Goal: Transaction & Acquisition: Purchase product/service

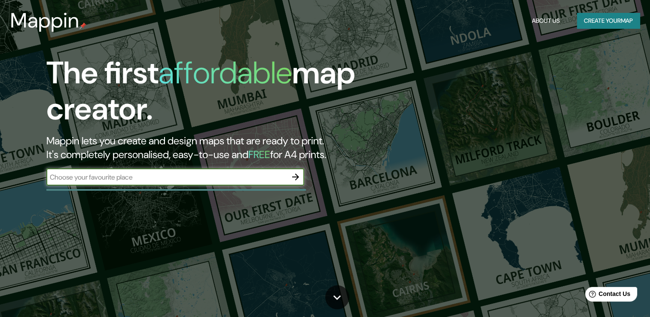
click at [613, 28] on div "Mappin About Us Create your map" at bounding box center [325, 20] width 650 height 27
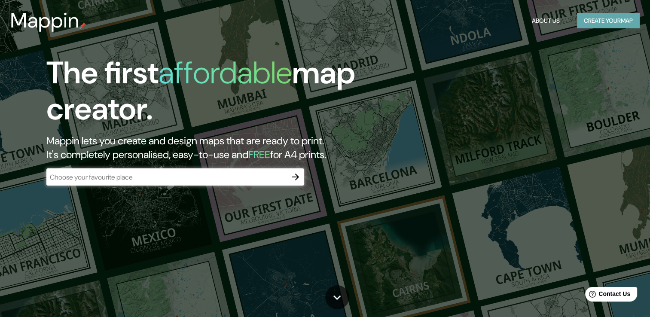
click at [596, 24] on button "Create your map" at bounding box center [608, 21] width 63 height 16
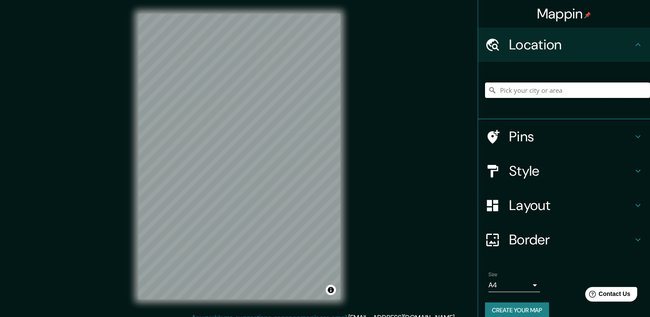
click at [545, 93] on input "Pick your city or area" at bounding box center [567, 89] width 165 height 15
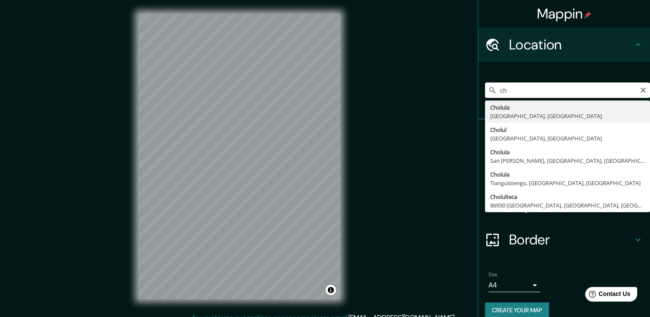
type input "c"
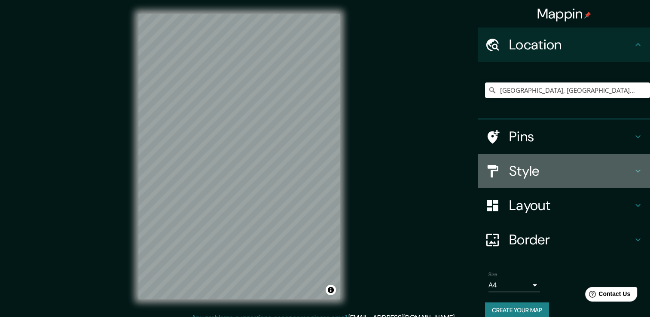
click at [509, 173] on h4 "Style" at bounding box center [571, 170] width 124 height 17
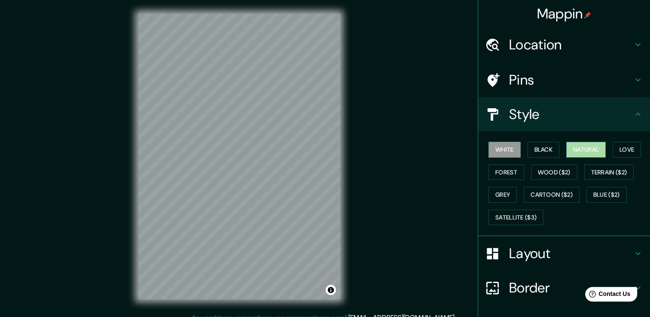
click at [589, 151] on button "Natural" at bounding box center [586, 150] width 40 height 16
click at [627, 152] on button "Love" at bounding box center [627, 150] width 28 height 16
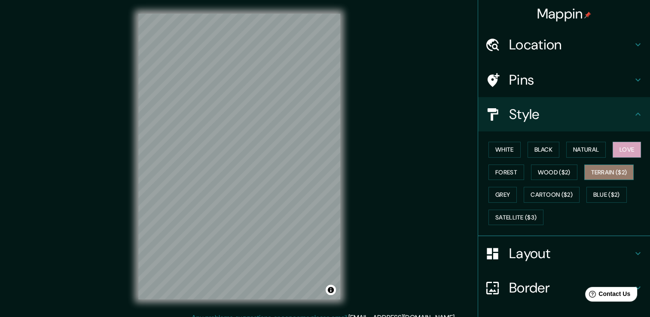
click at [599, 170] on button "Terrain ($2)" at bounding box center [609, 173] width 50 height 16
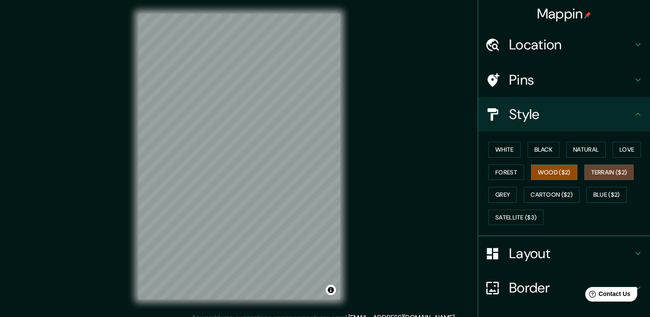
click at [531, 171] on button "Wood ($2)" at bounding box center [554, 173] width 46 height 16
click at [503, 174] on button "Forest" at bounding box center [507, 173] width 36 height 16
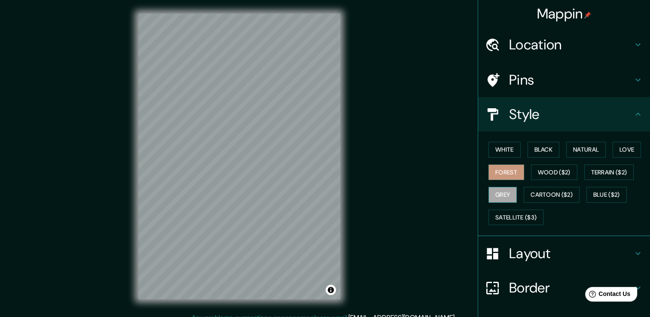
click at [501, 192] on button "Grey" at bounding box center [503, 195] width 28 height 16
click at [502, 150] on button "White" at bounding box center [505, 150] width 32 height 16
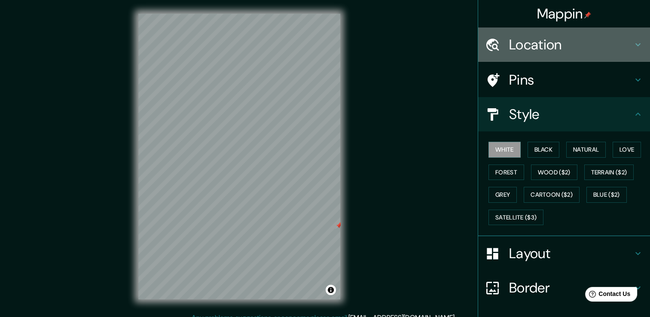
click at [513, 46] on h4 "Location" at bounding box center [571, 44] width 124 height 17
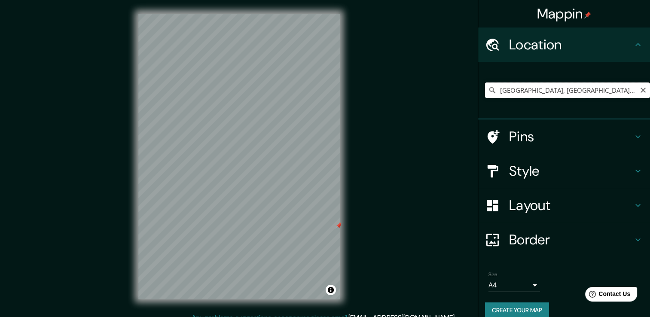
click at [566, 95] on input "[GEOGRAPHIC_DATA], [GEOGRAPHIC_DATA], [GEOGRAPHIC_DATA]" at bounding box center [567, 89] width 165 height 15
drag, startPoint x: 579, startPoint y: 92, endPoint x: 567, endPoint y: 92, distance: 12.0
click at [575, 92] on input "[GEOGRAPHIC_DATA], [GEOGRAPHIC_DATA], [GEOGRAPHIC_DATA]" at bounding box center [567, 89] width 165 height 15
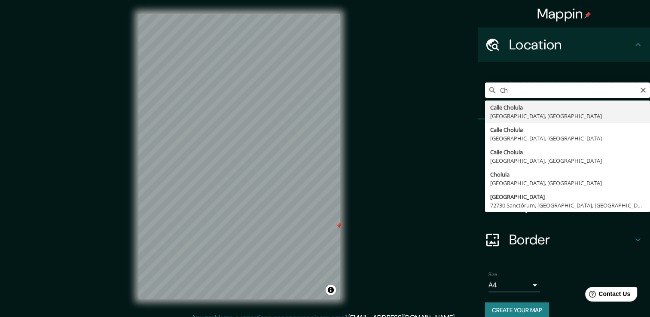
type input "C"
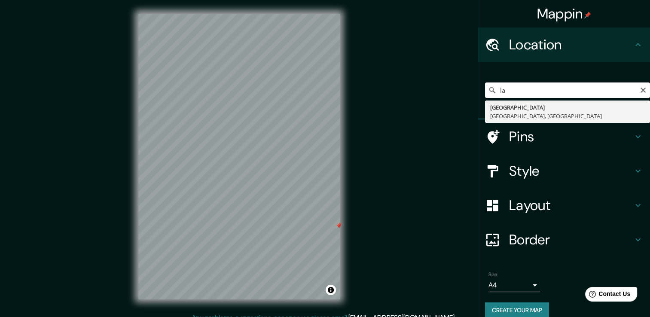
type input "l"
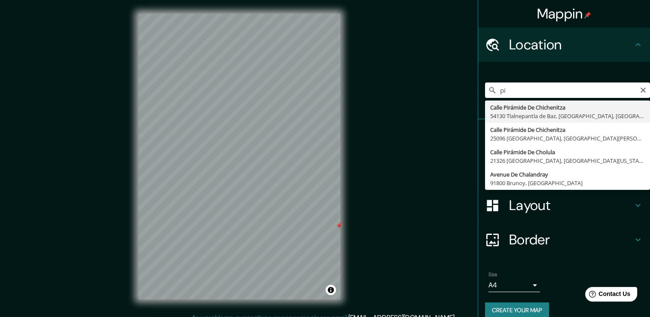
type input "p"
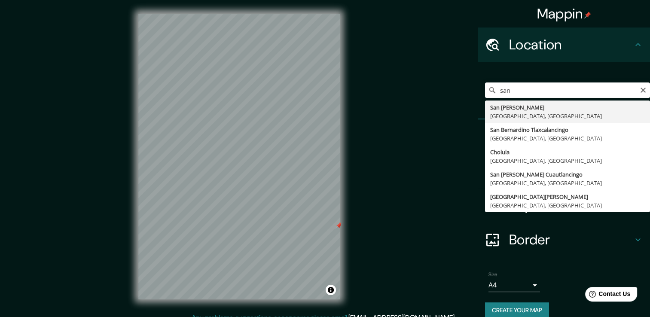
type input "[GEOGRAPHIC_DATA][PERSON_NAME], [GEOGRAPHIC_DATA], [GEOGRAPHIC_DATA]"
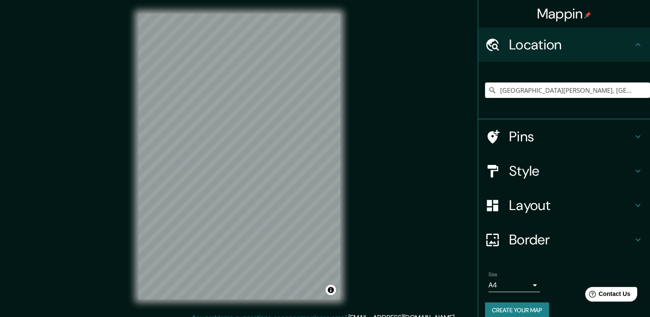
click at [509, 135] on h4 "Pins" at bounding box center [571, 136] width 124 height 17
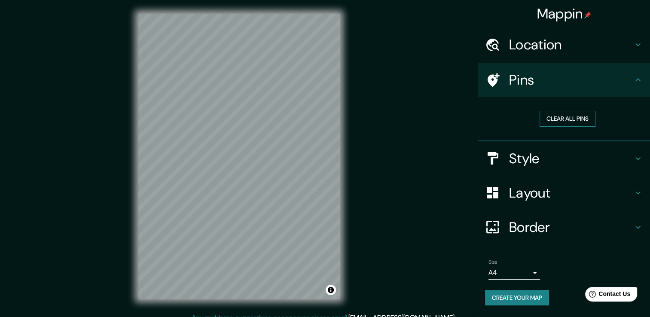
click at [560, 119] on button "Clear all pins" at bounding box center [568, 119] width 56 height 16
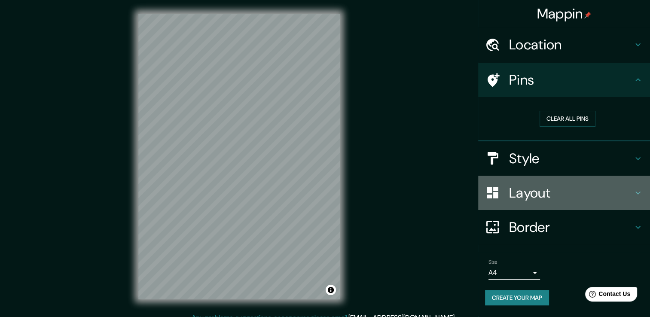
click at [540, 195] on h4 "Layout" at bounding box center [571, 192] width 124 height 17
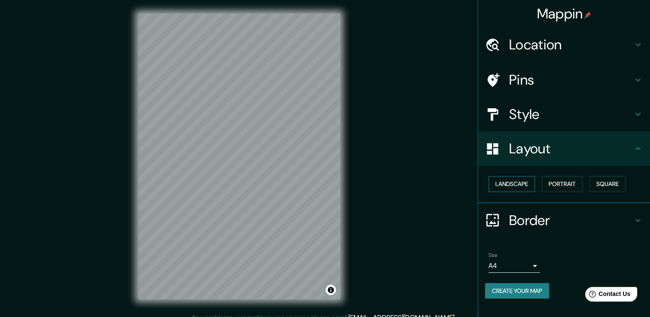
click at [511, 185] on button "Landscape" at bounding box center [512, 184] width 46 height 16
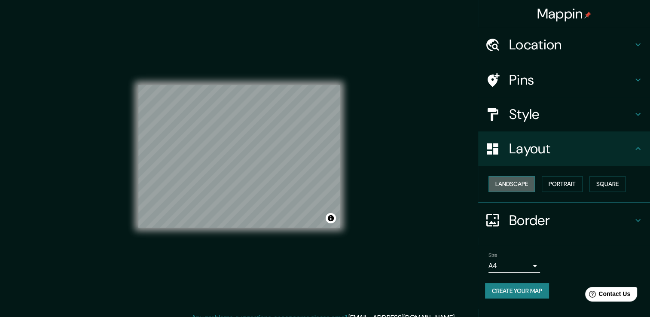
click at [511, 185] on button "Landscape" at bounding box center [512, 184] width 46 height 16
click at [556, 184] on button "Portrait" at bounding box center [562, 184] width 41 height 16
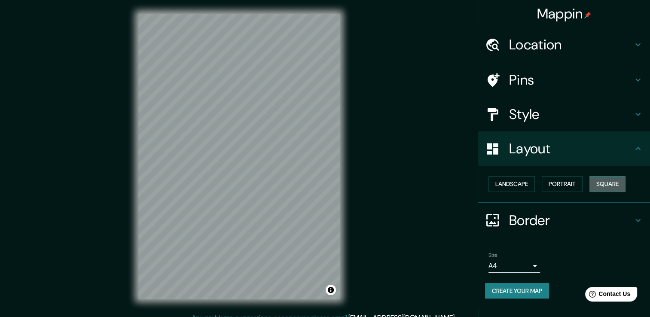
click at [614, 183] on button "Square" at bounding box center [607, 184] width 36 height 16
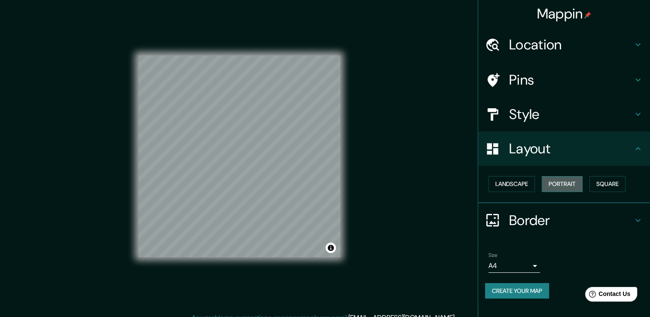
click at [556, 183] on button "Portrait" at bounding box center [562, 184] width 41 height 16
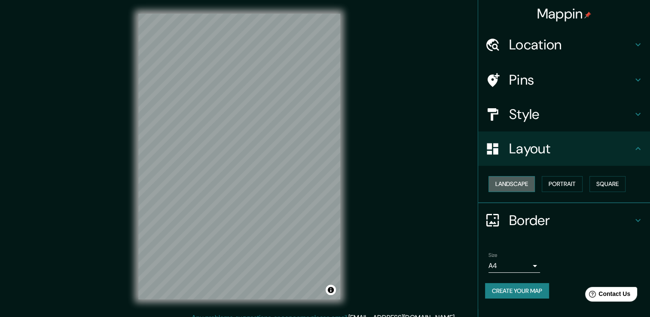
click at [507, 184] on button "Landscape" at bounding box center [512, 184] width 46 height 16
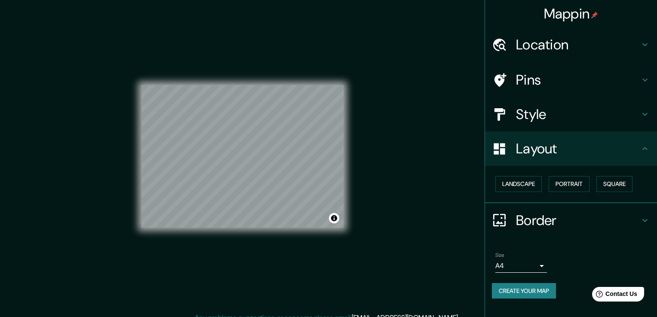
click at [532, 263] on body "Mappin Location [GEOGRAPHIC_DATA][PERSON_NAME], [GEOGRAPHIC_DATA], [GEOGRAPHIC_…" at bounding box center [328, 158] width 657 height 317
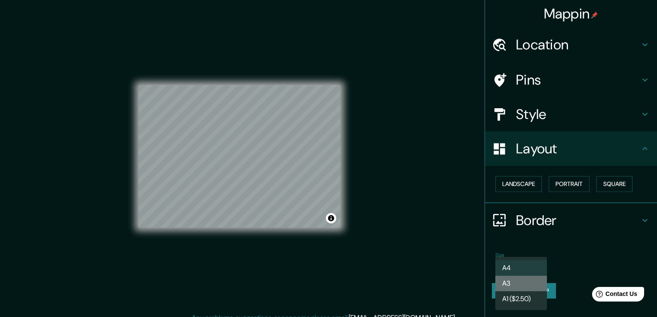
click at [522, 284] on li "A3" at bounding box center [521, 283] width 52 height 15
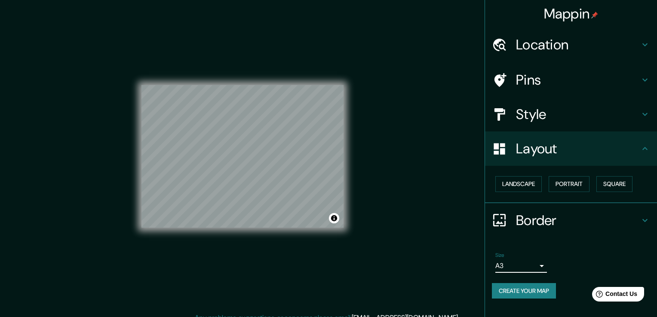
click at [537, 266] on body "Mappin Location [GEOGRAPHIC_DATA][PERSON_NAME], [GEOGRAPHIC_DATA], [GEOGRAPHIC_…" at bounding box center [328, 158] width 657 height 317
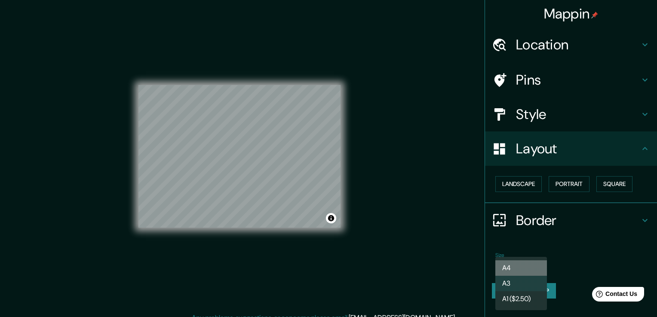
click at [521, 269] on li "A4" at bounding box center [521, 267] width 52 height 15
type input "single"
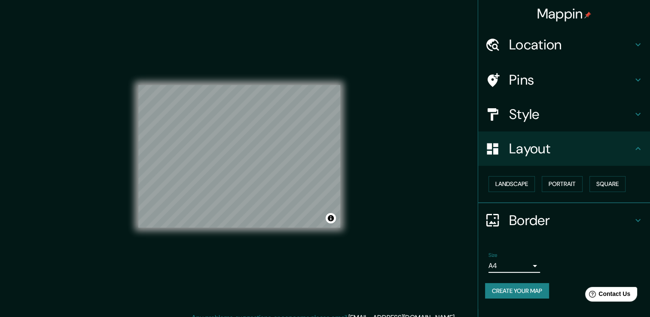
click at [562, 249] on div "Size A4 single" at bounding box center [564, 262] width 158 height 27
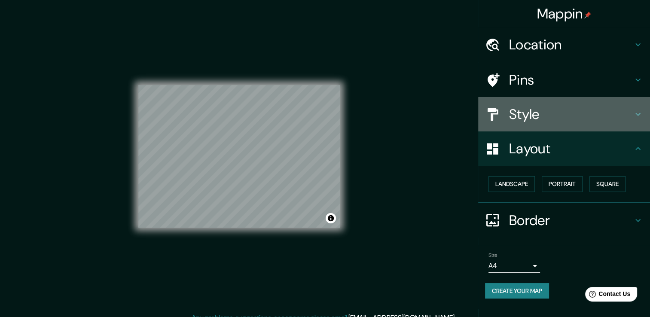
click at [530, 113] on h4 "Style" at bounding box center [571, 114] width 124 height 17
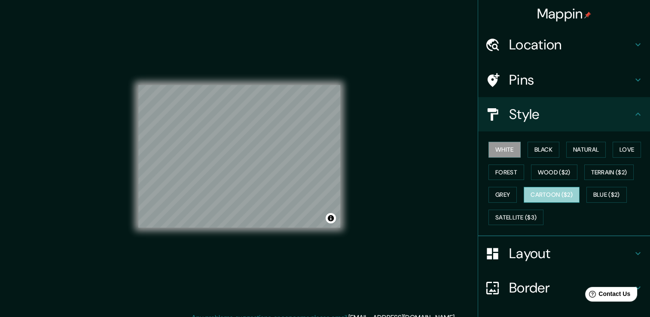
click at [535, 195] on button "Cartoon ($2)" at bounding box center [552, 195] width 56 height 16
click at [508, 153] on button "White" at bounding box center [505, 150] width 32 height 16
click at [496, 171] on button "Forest" at bounding box center [507, 173] width 36 height 16
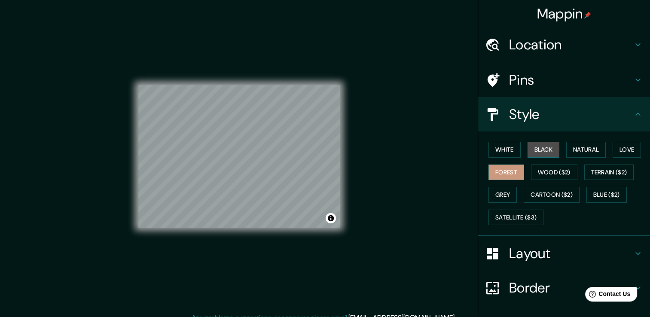
click at [537, 153] on button "Black" at bounding box center [544, 150] width 32 height 16
click at [489, 148] on button "White" at bounding box center [505, 150] width 32 height 16
click at [544, 44] on h4 "Location" at bounding box center [571, 44] width 124 height 17
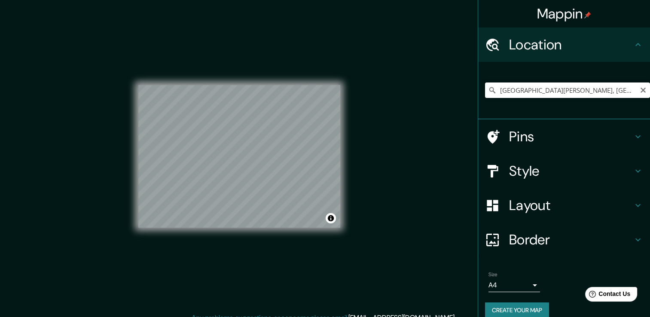
click at [533, 90] on input "[GEOGRAPHIC_DATA][PERSON_NAME], [GEOGRAPHIC_DATA], [GEOGRAPHIC_DATA]" at bounding box center [567, 89] width 165 height 15
click at [605, 89] on input "[GEOGRAPHIC_DATA][PERSON_NAME], [GEOGRAPHIC_DATA], [GEOGRAPHIC_DATA]" at bounding box center [567, 89] width 165 height 15
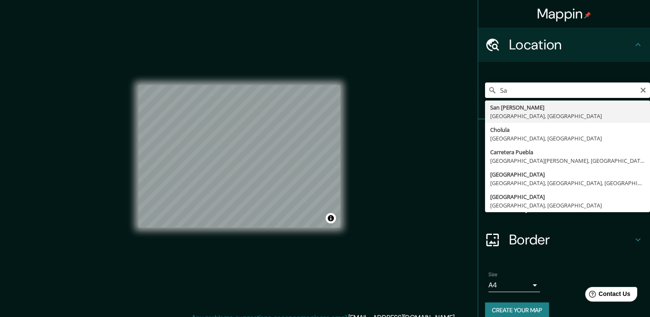
type input "S"
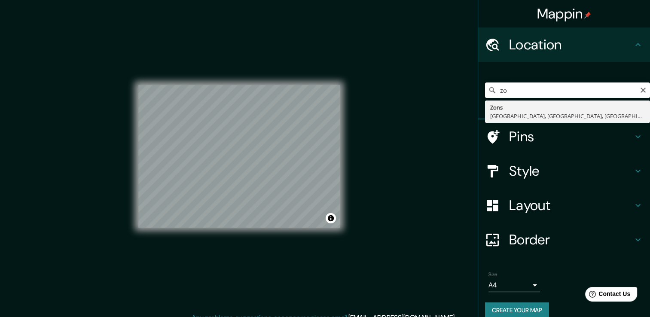
type input "z"
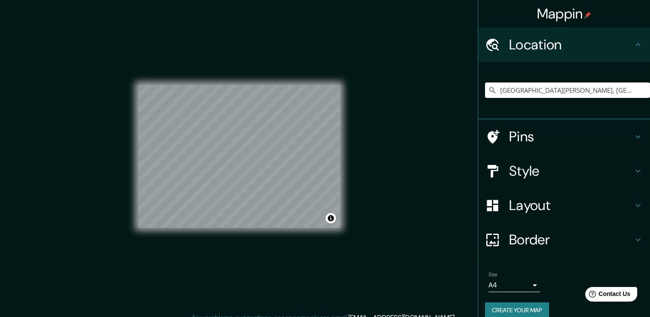
scroll to position [9, 0]
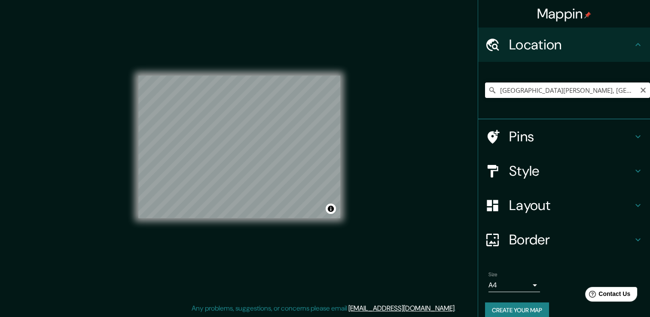
click at [568, 84] on input "[GEOGRAPHIC_DATA][PERSON_NAME], [GEOGRAPHIC_DATA], [GEOGRAPHIC_DATA]" at bounding box center [567, 89] width 165 height 15
click at [600, 91] on input "[GEOGRAPHIC_DATA][PERSON_NAME], [GEOGRAPHIC_DATA], [GEOGRAPHIC_DATA]" at bounding box center [567, 89] width 165 height 15
click at [567, 92] on input "[GEOGRAPHIC_DATA][PERSON_NAME], [GEOGRAPHIC_DATA], [GEOGRAPHIC_DATA]" at bounding box center [567, 89] width 165 height 15
click at [615, 91] on input "[GEOGRAPHIC_DATA][PERSON_NAME], [GEOGRAPHIC_DATA], [GEOGRAPHIC_DATA]" at bounding box center [567, 89] width 165 height 15
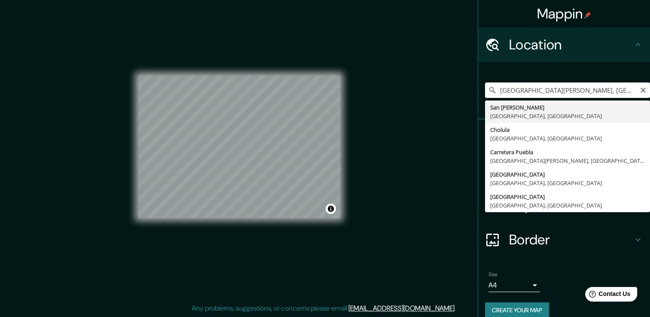
type input "[GEOGRAPHIC_DATA][PERSON_NAME], [GEOGRAPHIC_DATA], [GEOGRAPHIC_DATA]"
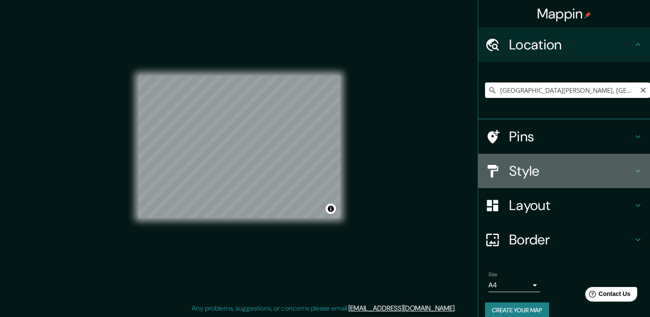
click at [512, 172] on h4 "Style" at bounding box center [571, 170] width 124 height 17
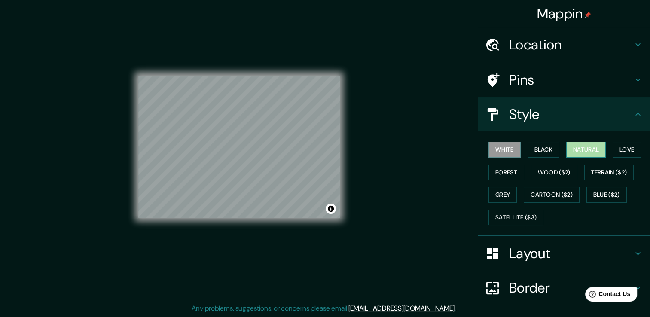
click at [581, 149] on button "Natural" at bounding box center [586, 150] width 40 height 16
click at [531, 150] on button "Black" at bounding box center [544, 150] width 32 height 16
click at [506, 149] on button "White" at bounding box center [505, 150] width 32 height 16
click at [616, 147] on button "Love" at bounding box center [627, 150] width 28 height 16
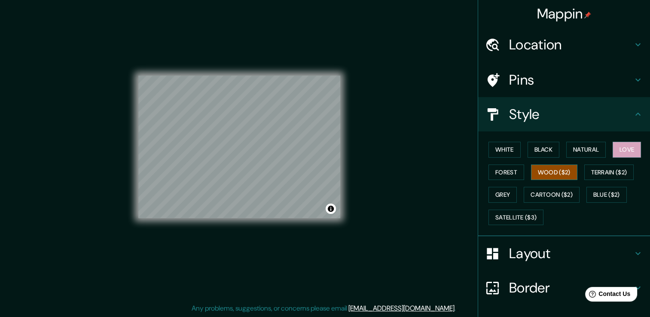
click at [552, 171] on button "Wood ($2)" at bounding box center [554, 173] width 46 height 16
click at [602, 171] on button "Terrain ($2)" at bounding box center [609, 173] width 50 height 16
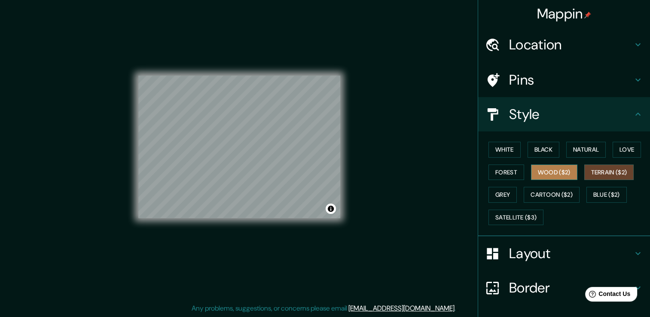
click at [559, 171] on button "Wood ($2)" at bounding box center [554, 173] width 46 height 16
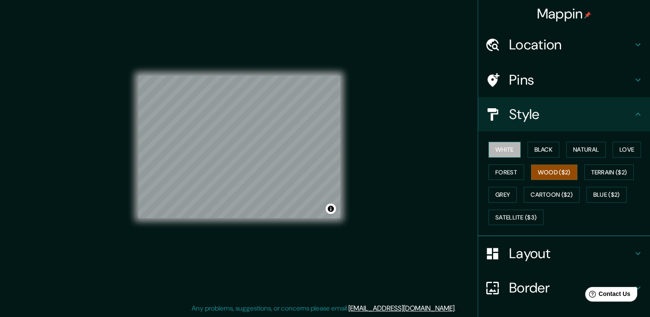
click at [489, 150] on button "White" at bounding box center [505, 150] width 32 height 16
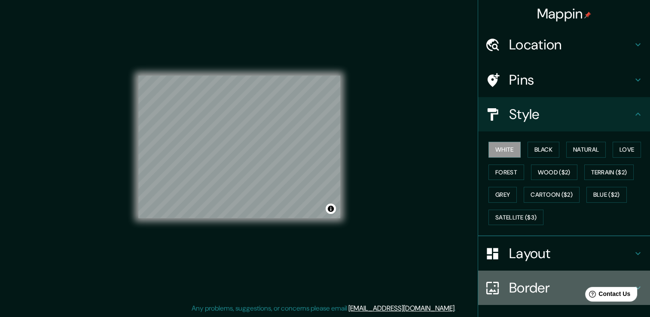
click at [518, 290] on h4 "Border" at bounding box center [571, 287] width 124 height 17
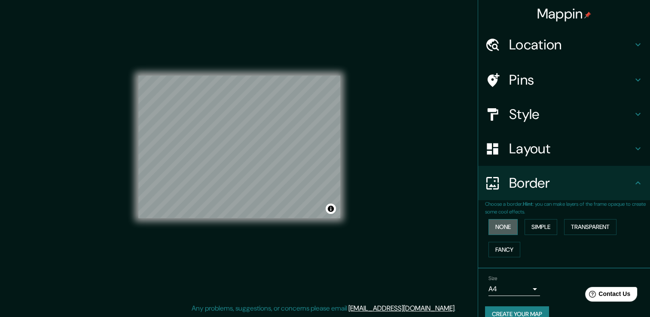
click at [497, 228] on button "None" at bounding box center [503, 227] width 29 height 16
click at [528, 229] on button "Simple" at bounding box center [541, 227] width 33 height 16
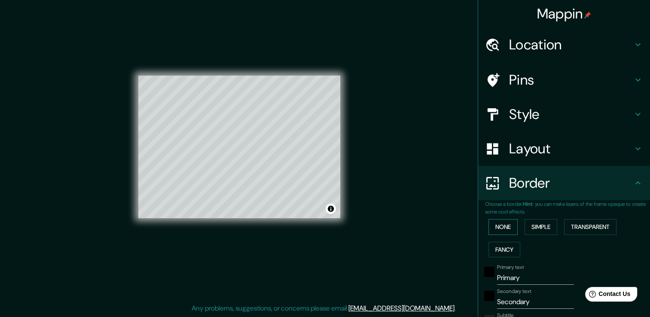
click at [489, 219] on button "None" at bounding box center [503, 227] width 29 height 16
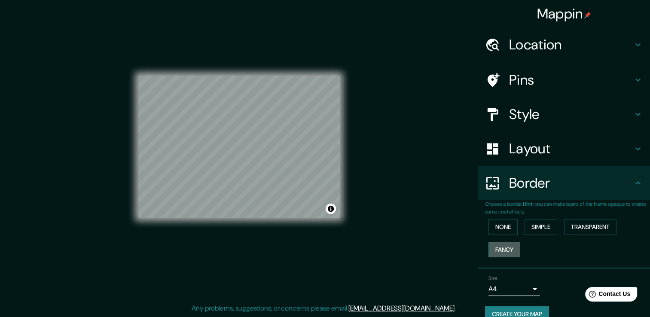
click at [495, 247] on button "Fancy" at bounding box center [505, 250] width 32 height 16
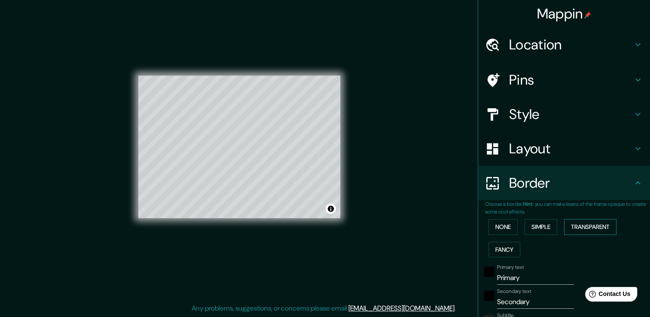
click at [590, 230] on button "Transparent" at bounding box center [590, 227] width 52 height 16
click at [499, 226] on button "None" at bounding box center [503, 227] width 29 height 16
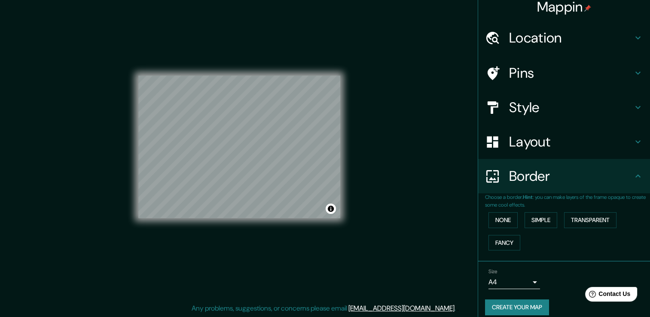
scroll to position [14, 0]
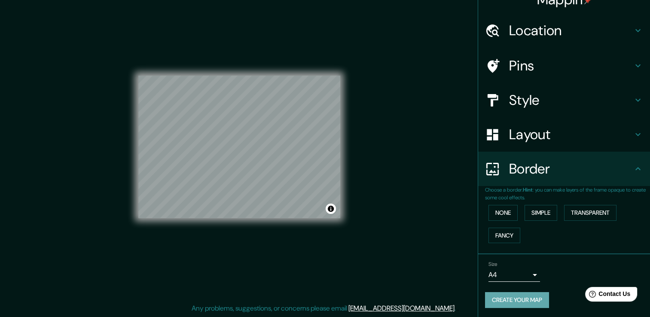
click at [523, 301] on button "Create your map" at bounding box center [517, 300] width 64 height 16
click at [512, 302] on div "Create your map" at bounding box center [564, 300] width 158 height 16
click at [371, 202] on div "Mappin Location [GEOGRAPHIC_DATA][PERSON_NAME], [GEOGRAPHIC_DATA], [GEOGRAPHIC_…" at bounding box center [325, 154] width 650 height 327
